Goal: Navigation & Orientation: Find specific page/section

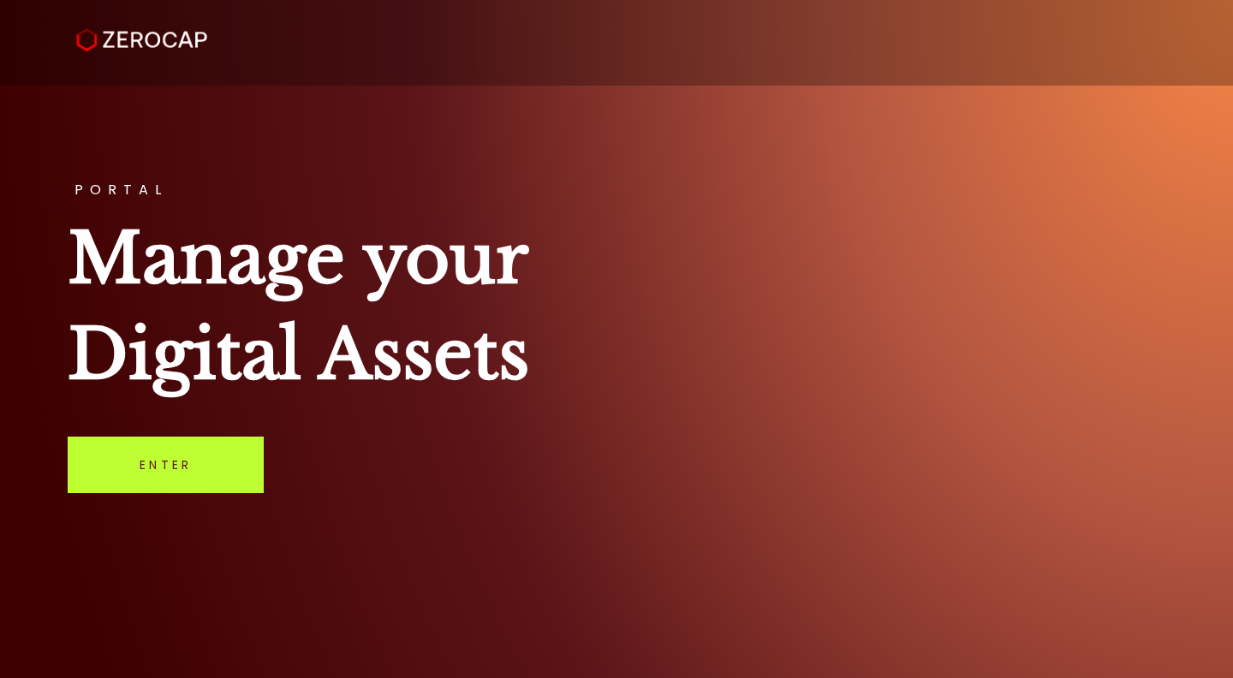
click at [225, 450] on link "Enter" at bounding box center [166, 465] width 196 height 56
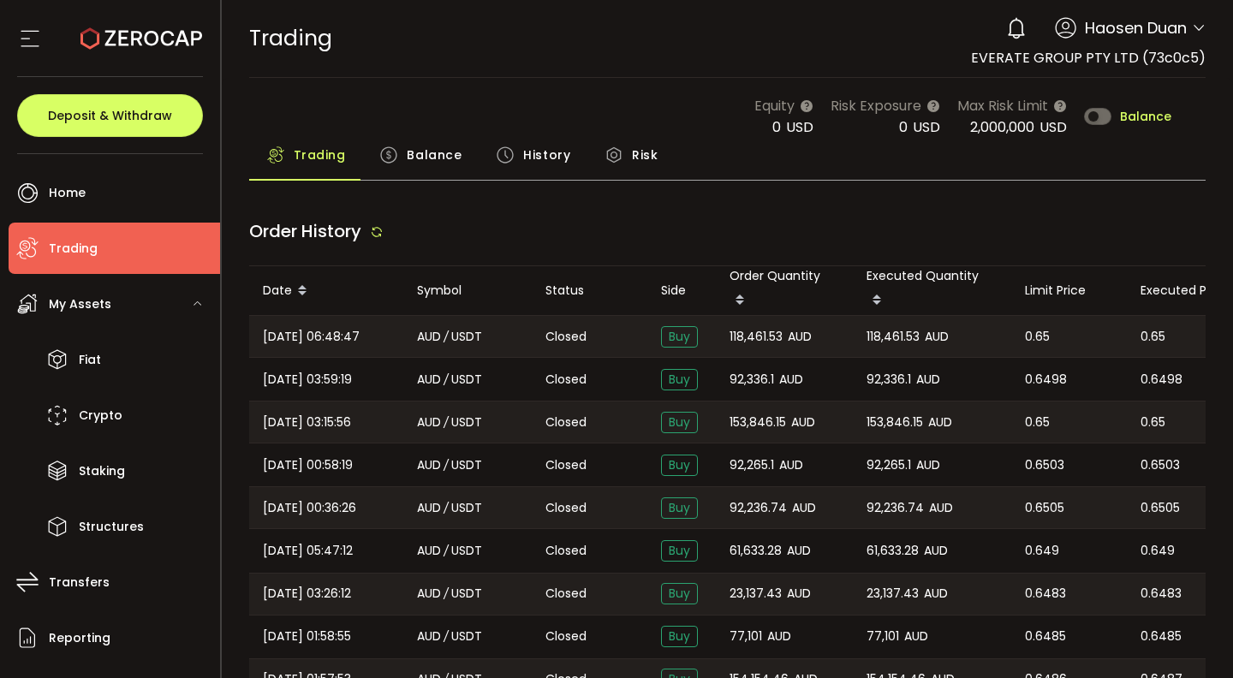
type input "***"
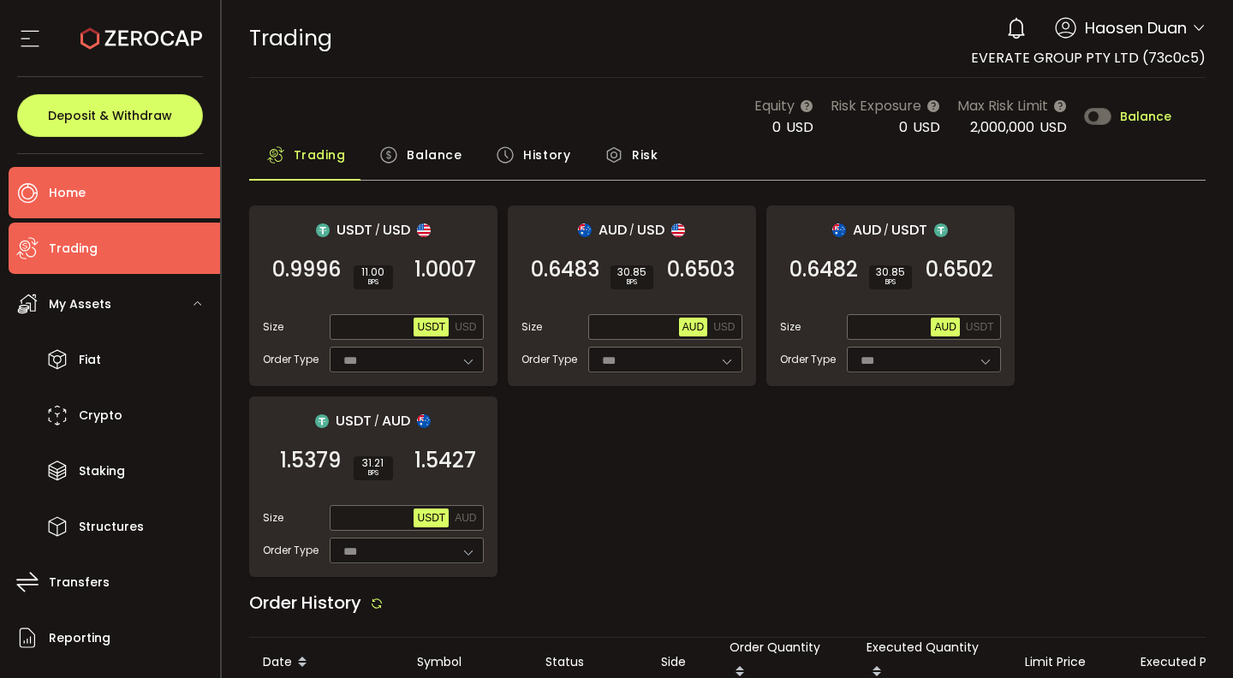
click at [156, 172] on li "Home" at bounding box center [114, 192] width 211 height 51
